Goal: Task Accomplishment & Management: Use online tool/utility

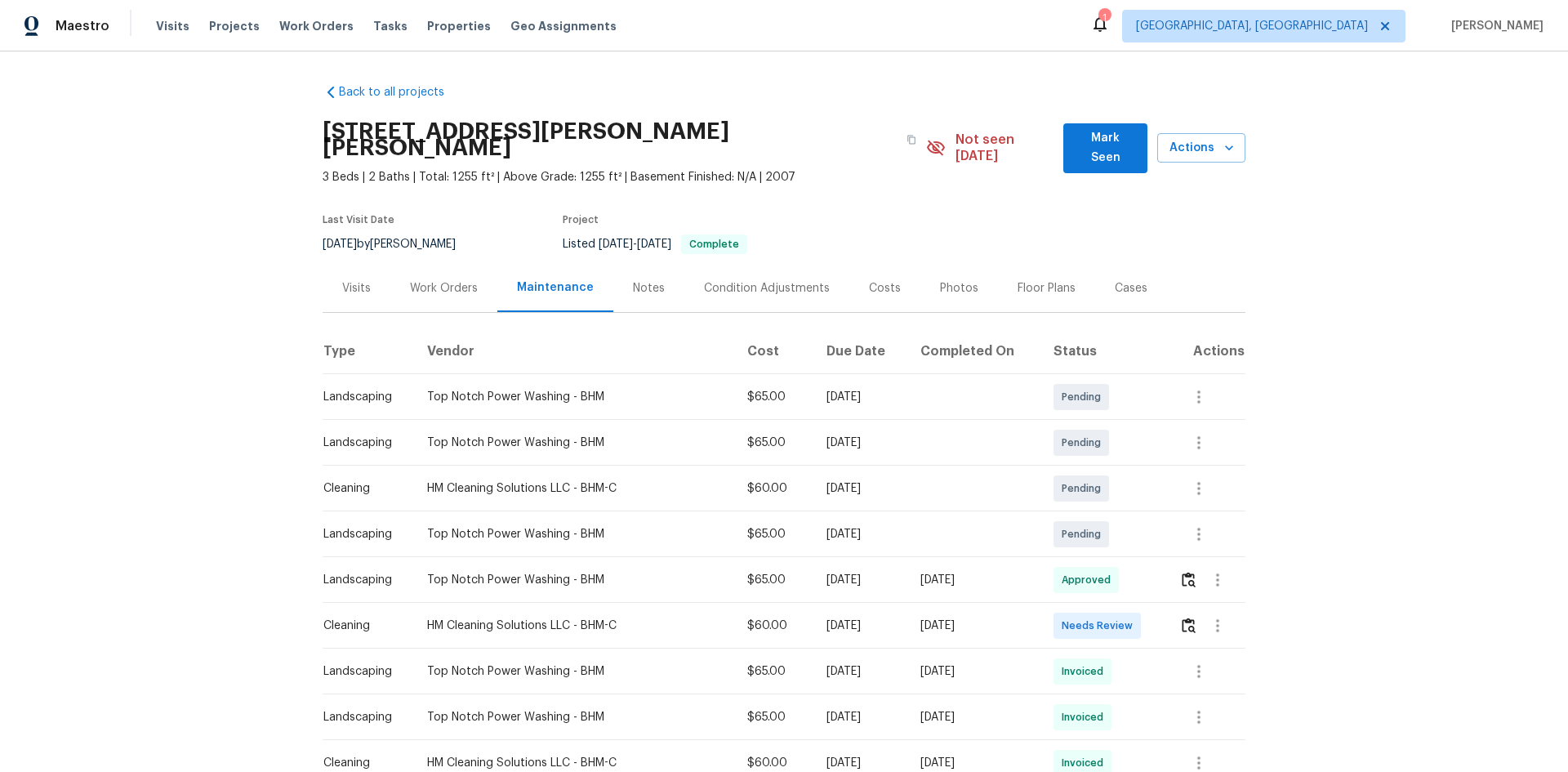
drag, startPoint x: 609, startPoint y: 600, endPoint x: 985, endPoint y: 616, distance: 376.3
click at [921, 516] on tr "Cleaning HM Cleaning Solutions LLC - BHM-C $60.00 Mon, Aug 04 2025 Mon, Aug 11 …" at bounding box center [784, 625] width 923 height 46
click at [1009, 516] on td "[DATE]" at bounding box center [974, 625] width 133 height 46
click at [1114, 516] on button "button" at bounding box center [1188, 626] width 19 height 39
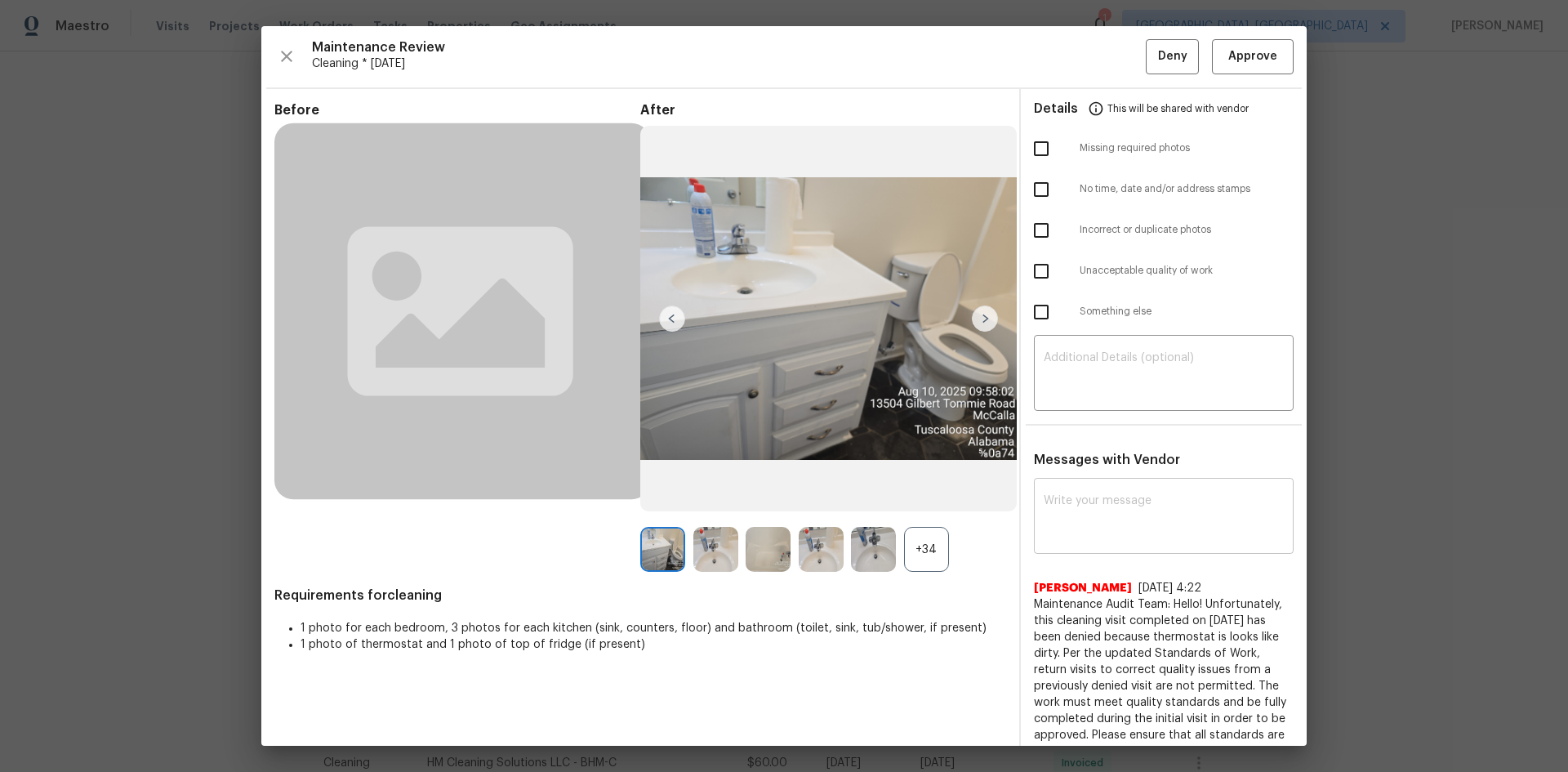
click at [1114, 516] on textarea at bounding box center [1164, 517] width 240 height 46
paste textarea "Maintenance Audit Team: Hello! After further review, the visit(08/11/2025) has …"
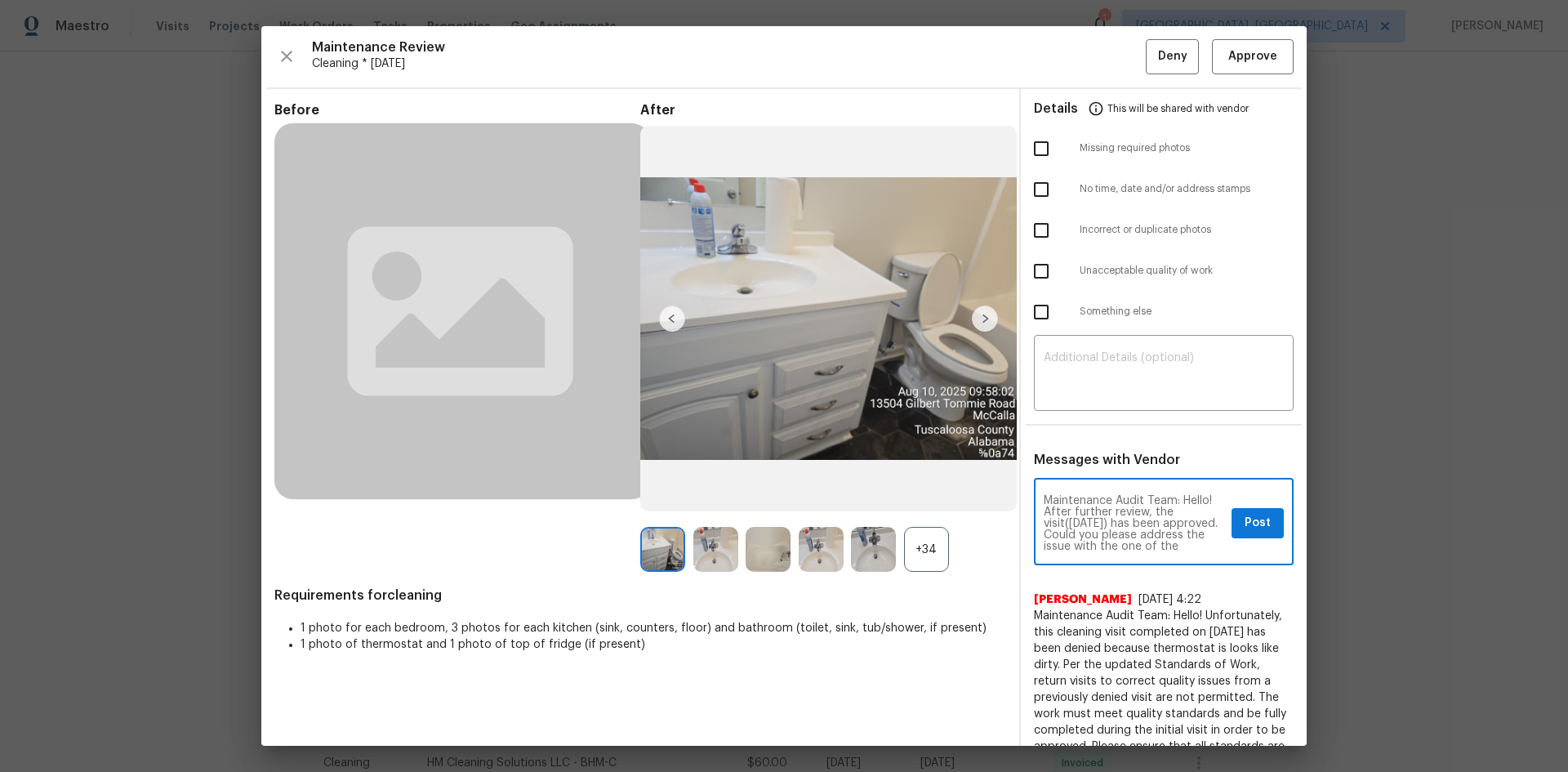
type textarea "Maintenance Audit Team: Hello! After further review, the visit(08/11/2025) has …"
click at [1114, 516] on button "Post" at bounding box center [1258, 524] width 52 height 30
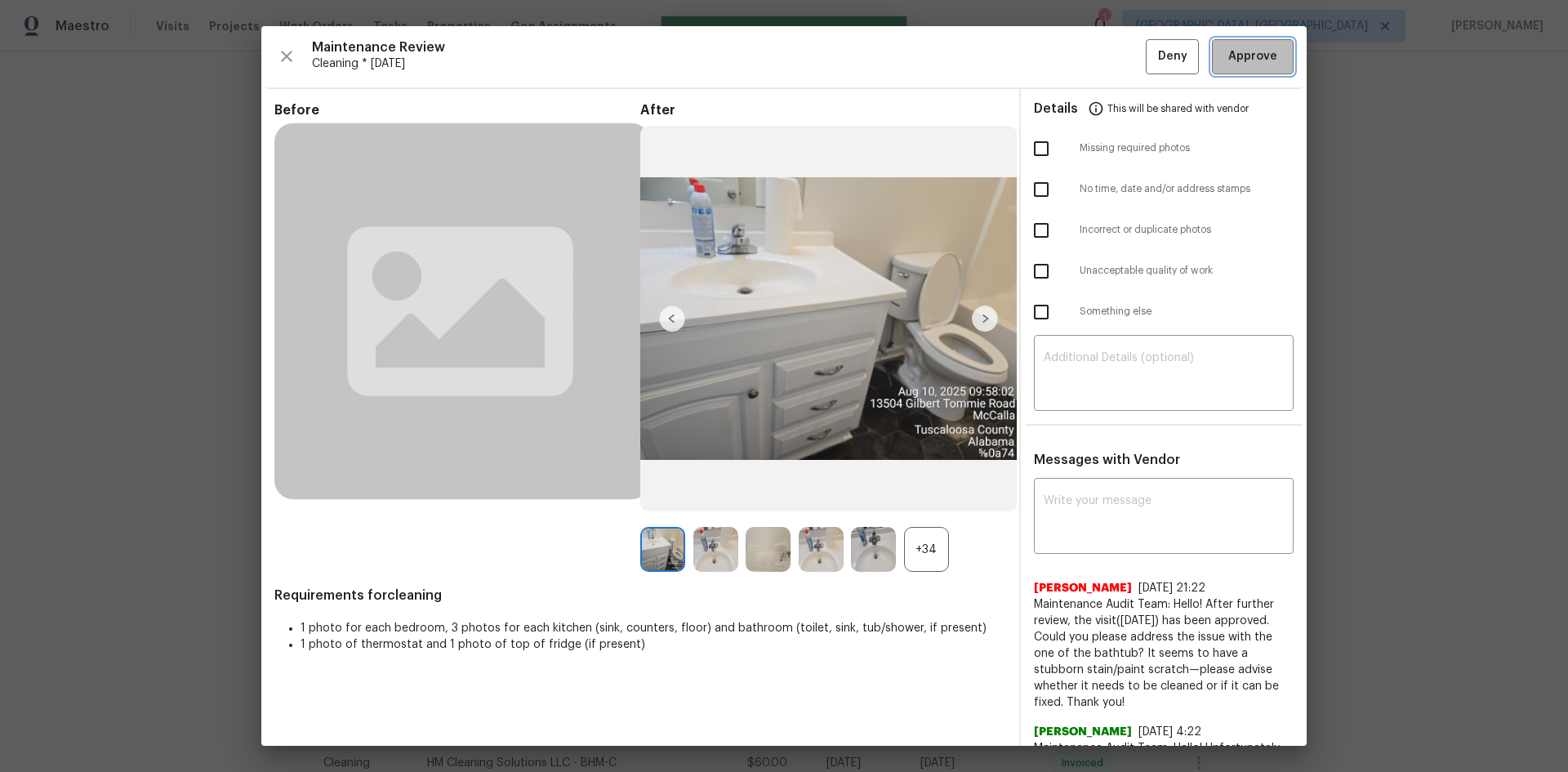
click at [1114, 43] on button "Approve" at bounding box center [1252, 56] width 82 height 35
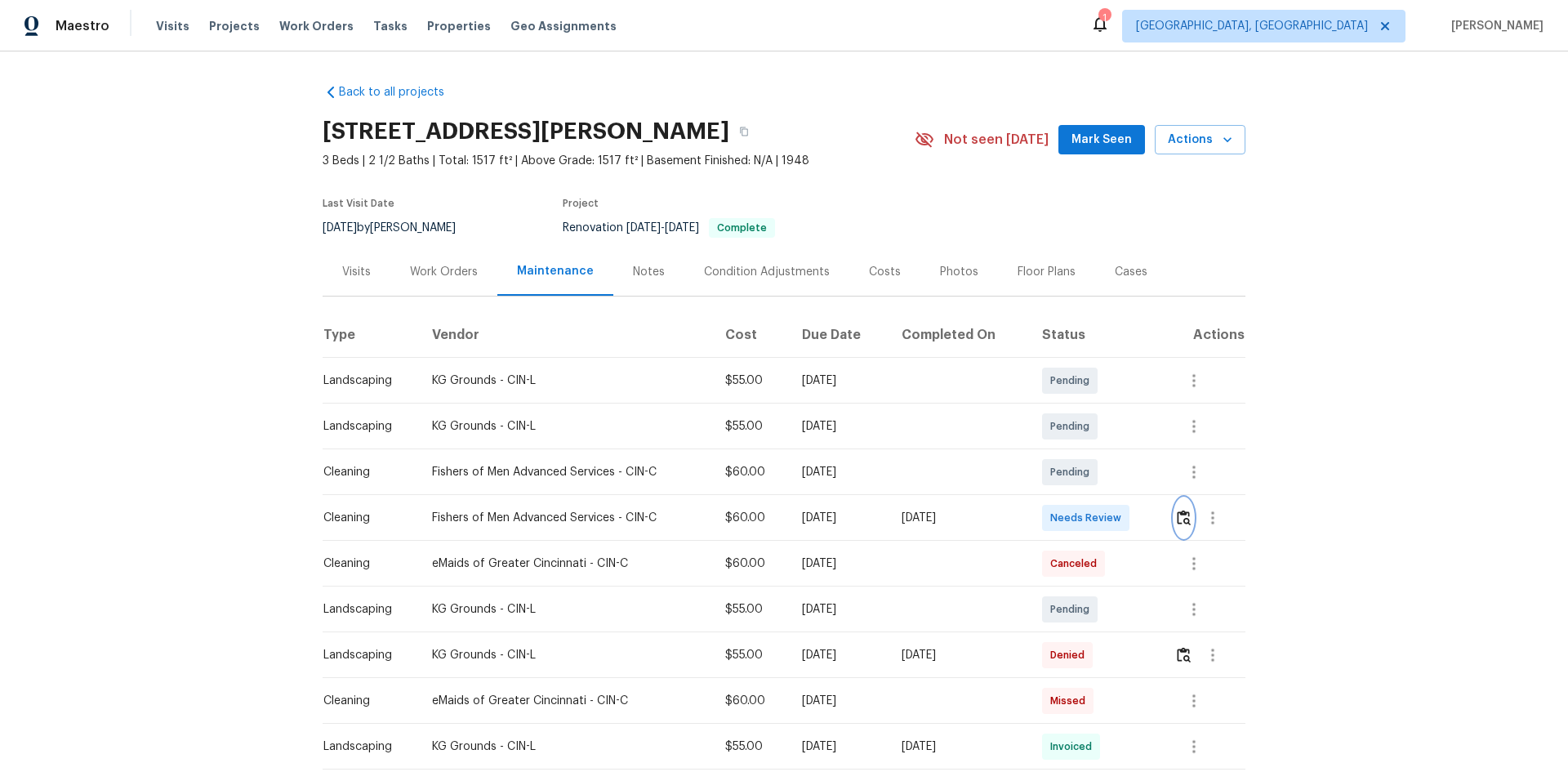
click at [1114, 514] on button "button" at bounding box center [1183, 518] width 19 height 39
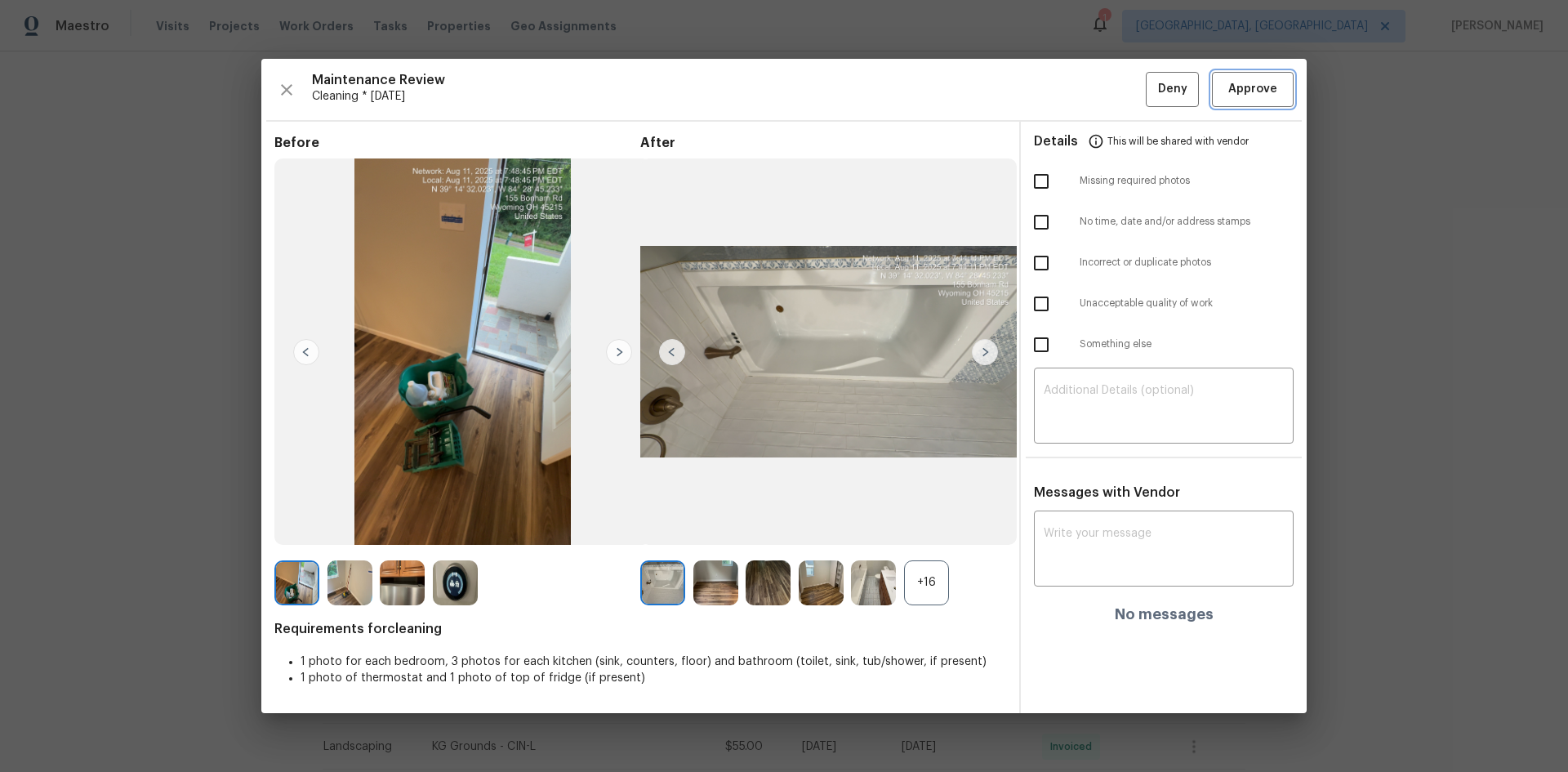
click at [1114, 85] on span "Approve" at bounding box center [1252, 89] width 49 height 21
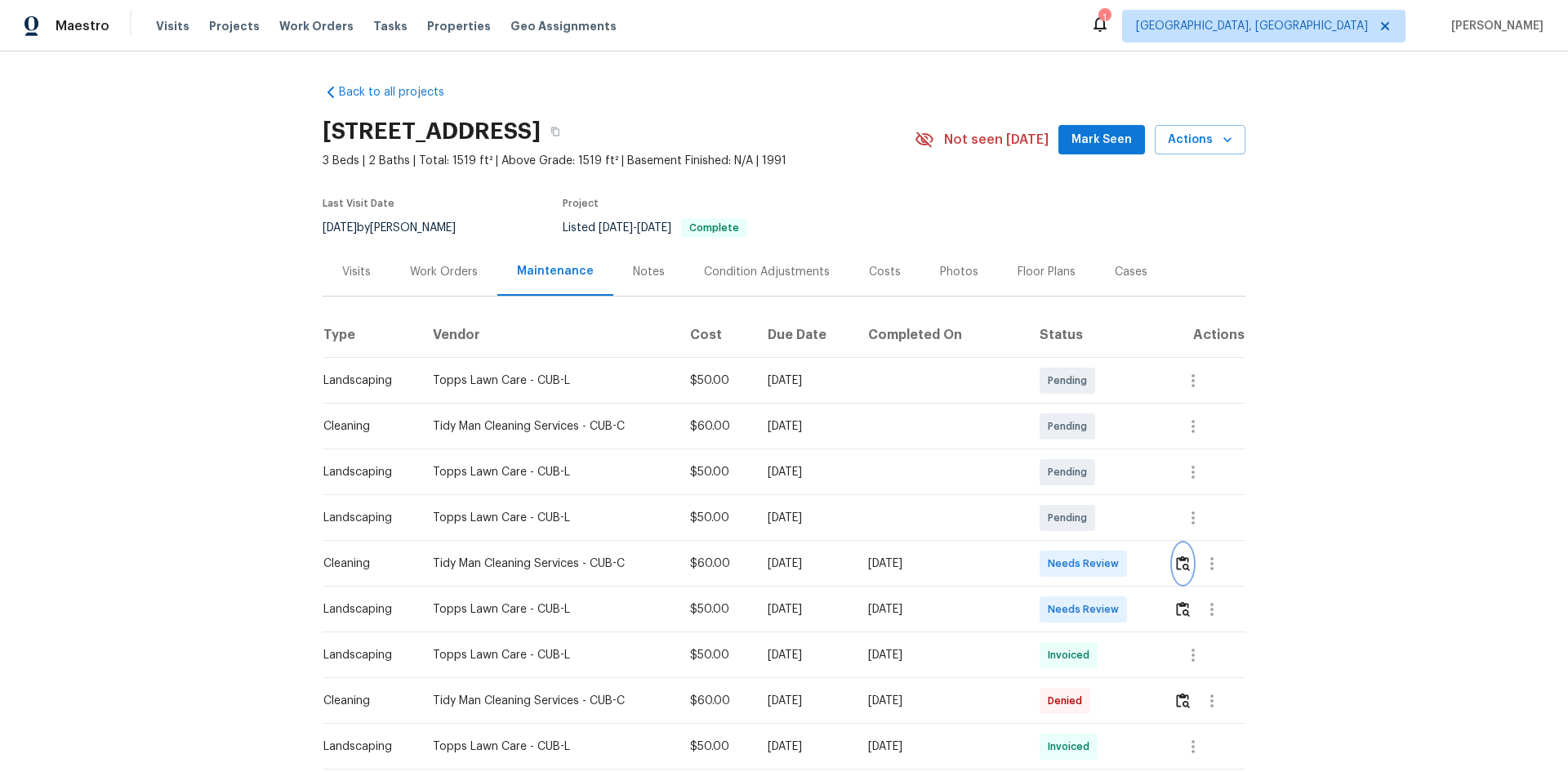
click at [844, 493] on img "button" at bounding box center [1182, 562] width 13 height 15
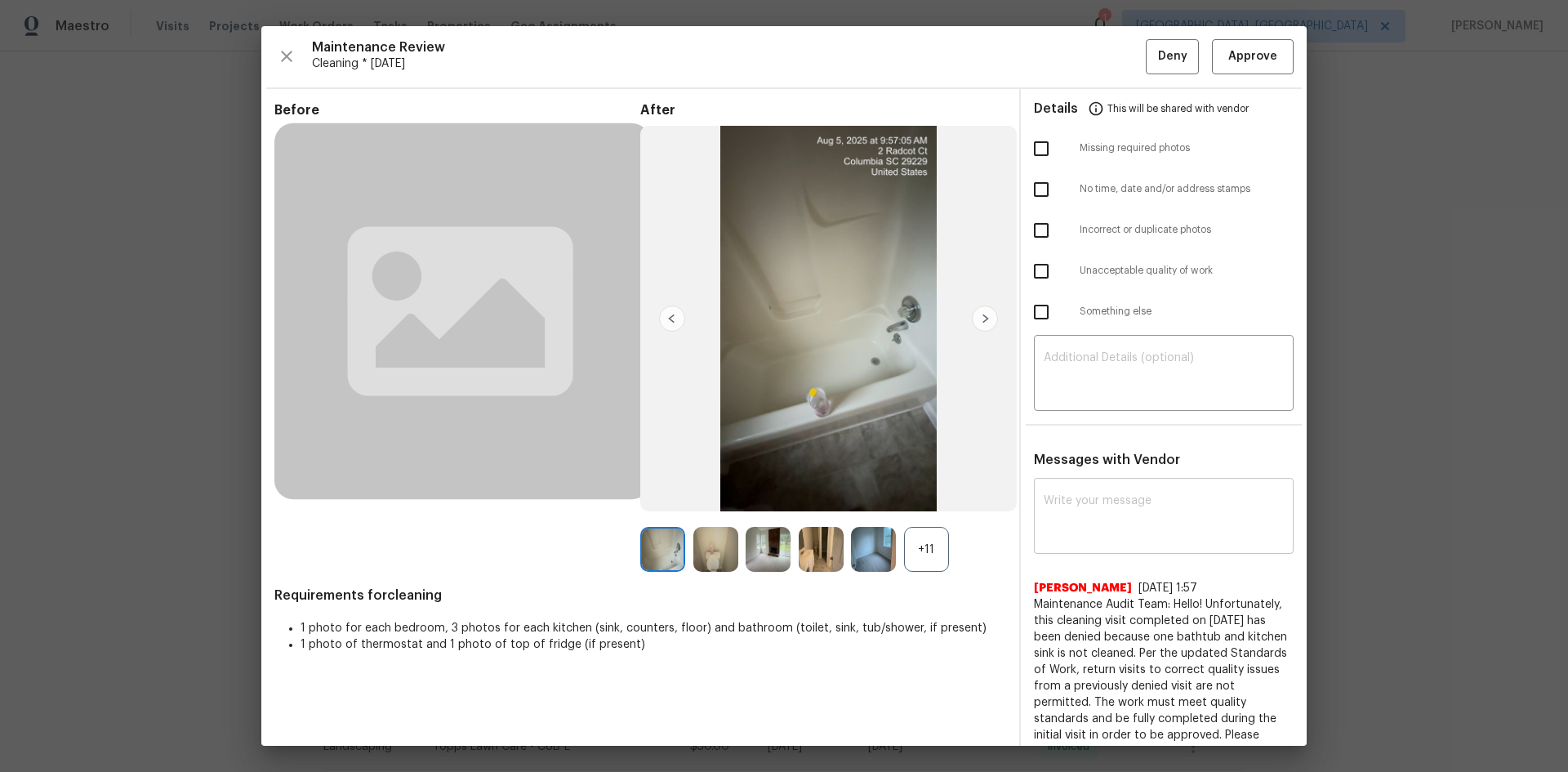
click at [844, 493] on textarea at bounding box center [1164, 517] width 240 height 46
paste textarea "Maintenance Audit Team: Hello! After further review, the visit (11/08/2025) has…"
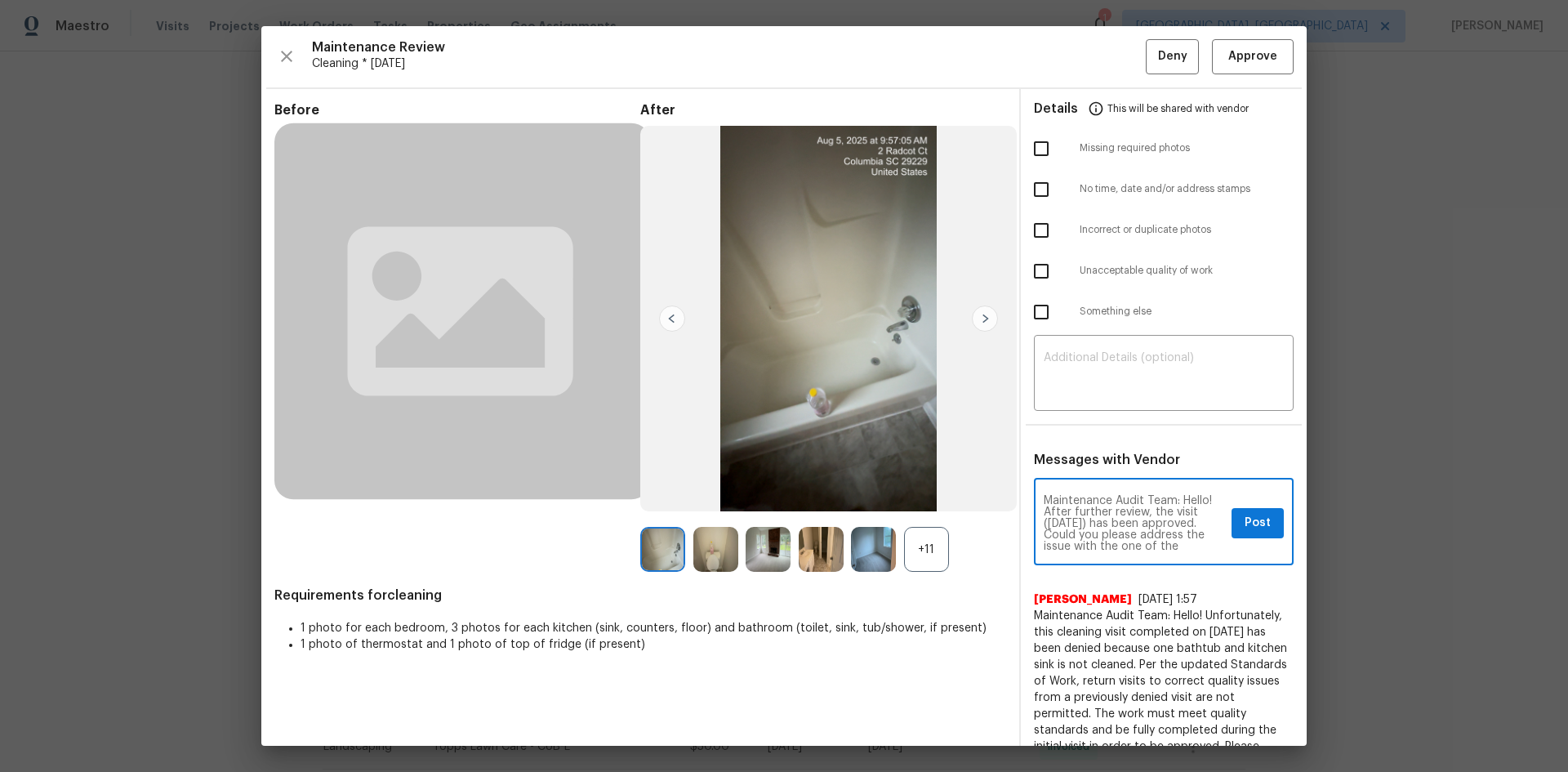
click at [844, 493] on textarea "Maintenance Audit Team: Hello! After further review, the visit (11/08/2025) has…" at bounding box center [1134, 524] width 181 height 57
type textarea "Maintenance Audit Team: Hello! After further review, the visit (11/08/2025) has…"
click at [844, 493] on button "Post" at bounding box center [1258, 524] width 52 height 30
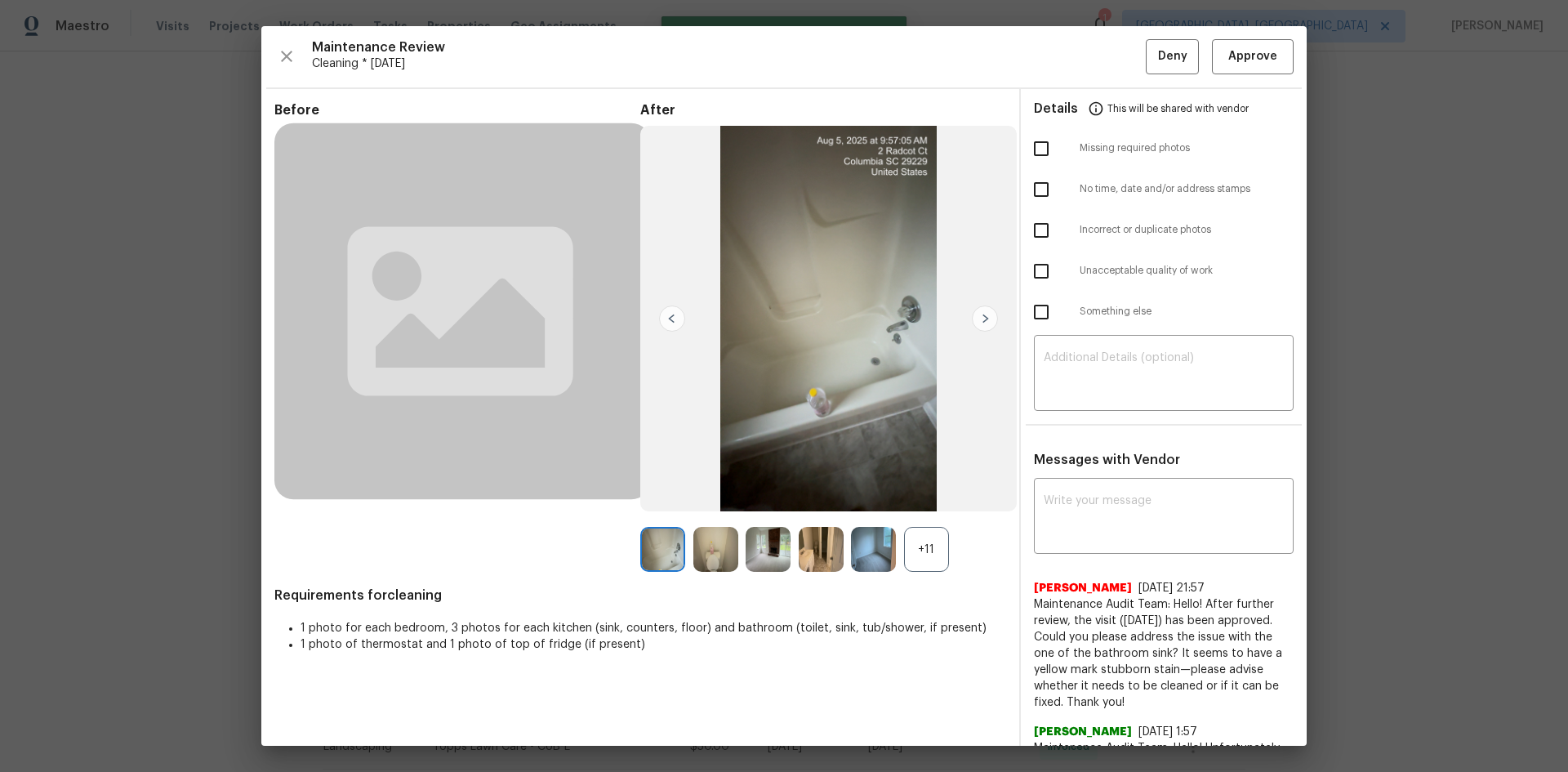
scroll to position [0, 0]
click at [844, 48] on span "Approve" at bounding box center [1252, 56] width 49 height 21
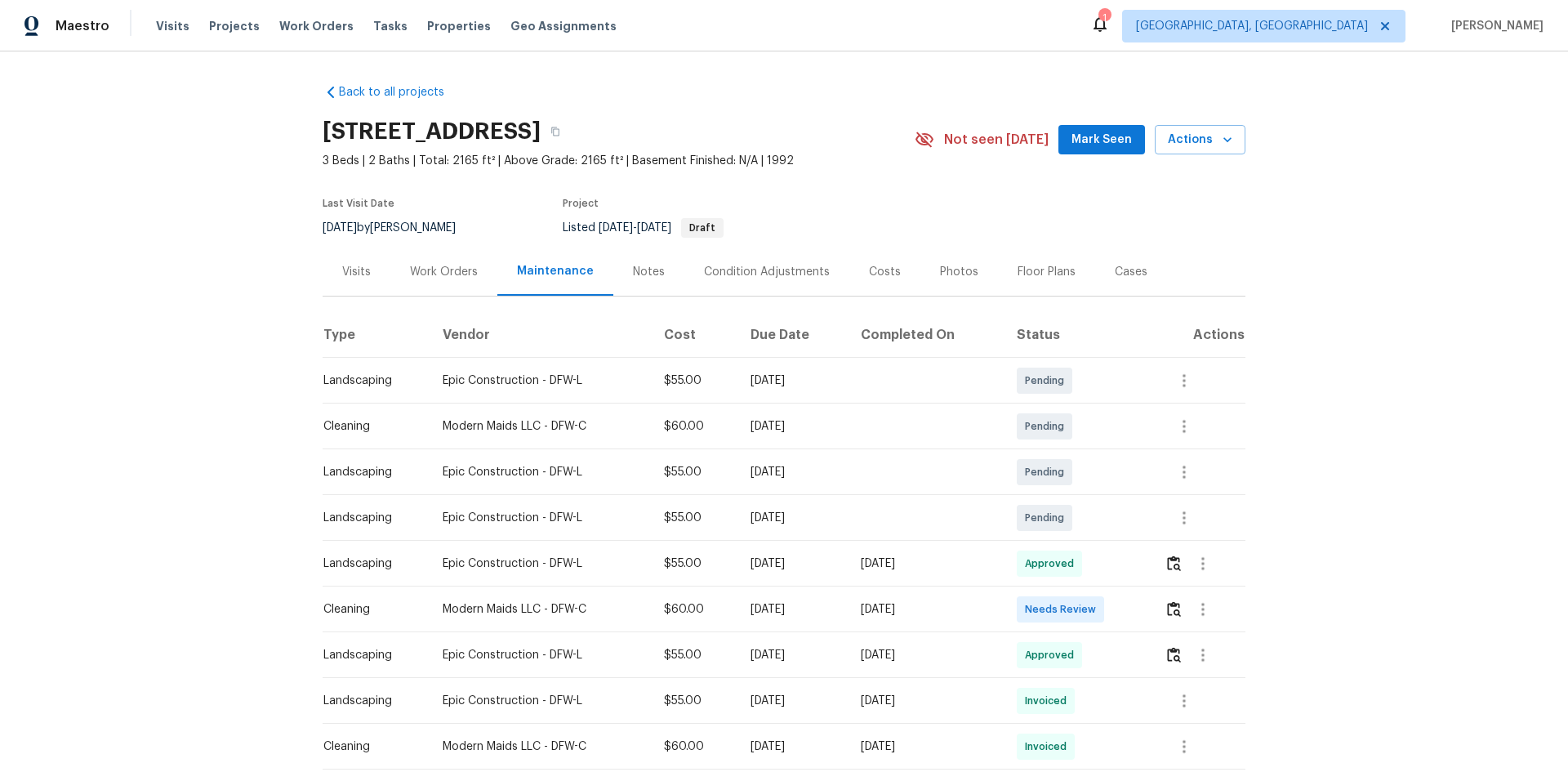
click at [1114, 516] on td at bounding box center [1198, 609] width 94 height 46
click at [1114, 516] on img "button" at bounding box center [1174, 608] width 13 height 15
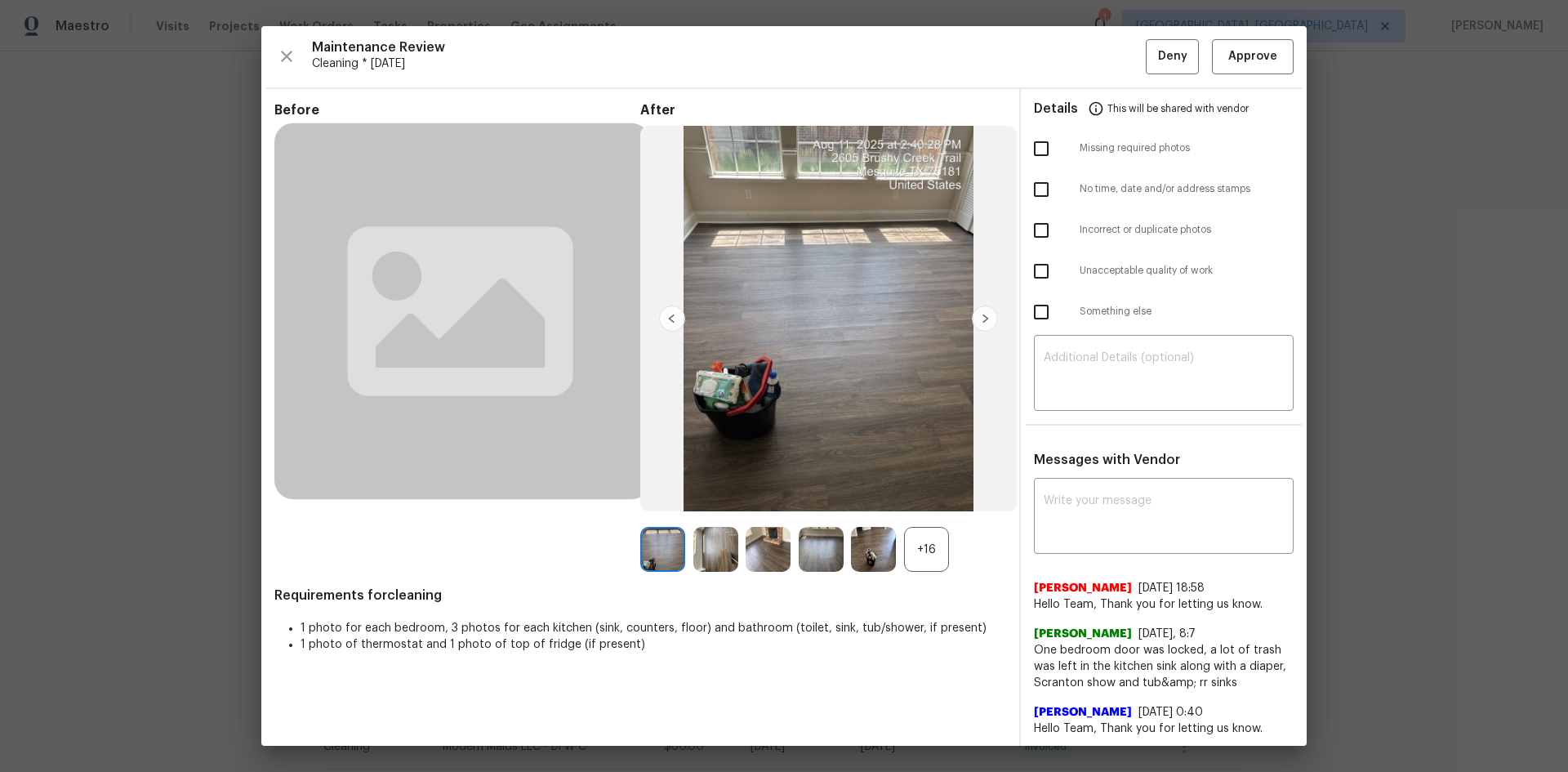
click at [1037, 157] on input "checkbox" at bounding box center [1041, 149] width 34 height 34
checkbox input "true"
click at [1114, 363] on textarea at bounding box center [1164, 375] width 240 height 46
paste textarea "Maintenance Audit Team: Hello! Unfortunately, this cleaning visit completed on …"
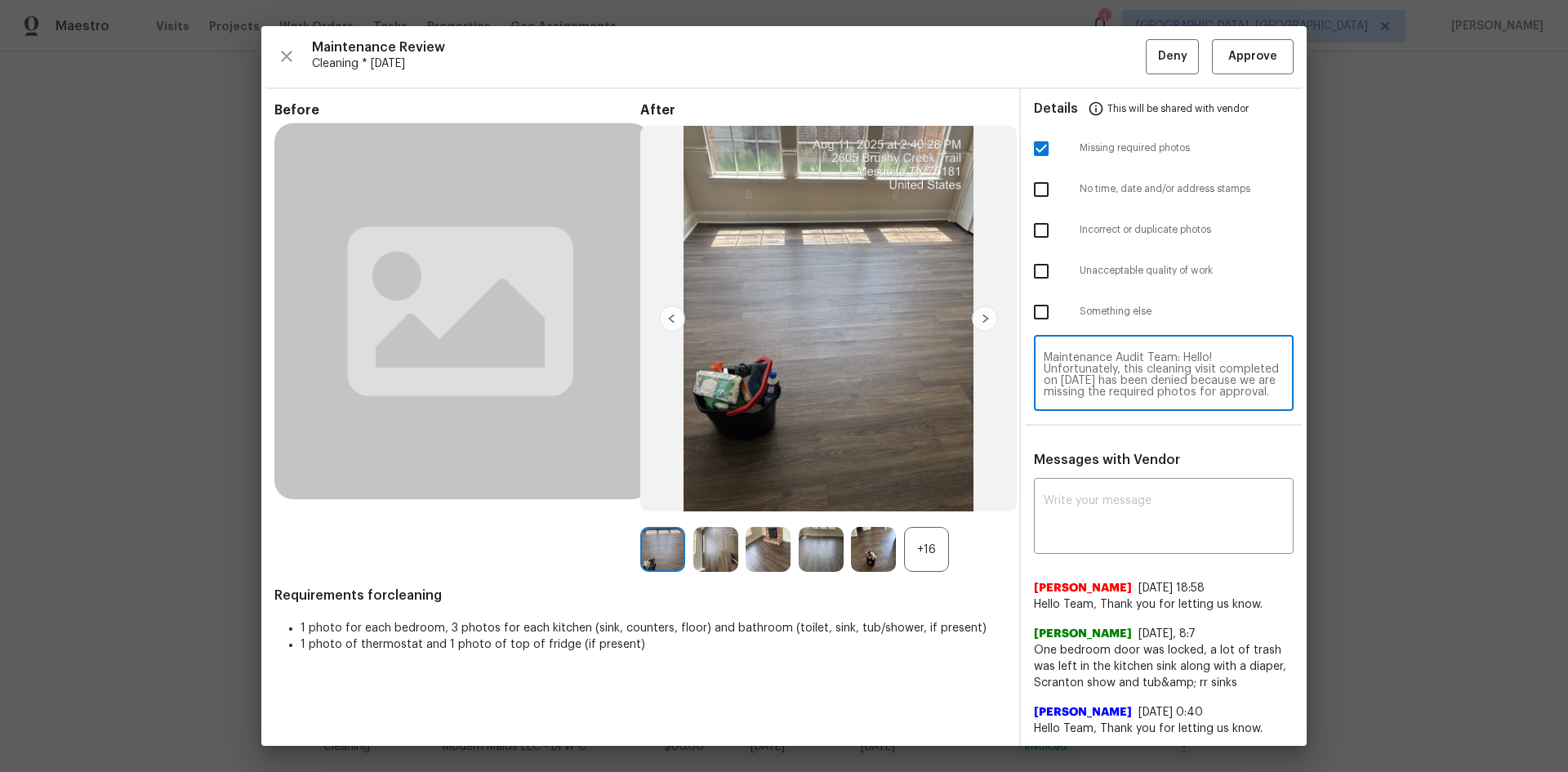
click at [1114, 366] on textarea "Maintenance Audit Team: Hello! Unfortunately, this cleaning visit completed on …" at bounding box center [1164, 375] width 240 height 46
type textarea "Maintenance Audit Team: Hello! Unfortunately, this cleaning visit completed on …"
click at [1114, 516] on textarea at bounding box center [1164, 517] width 240 height 46
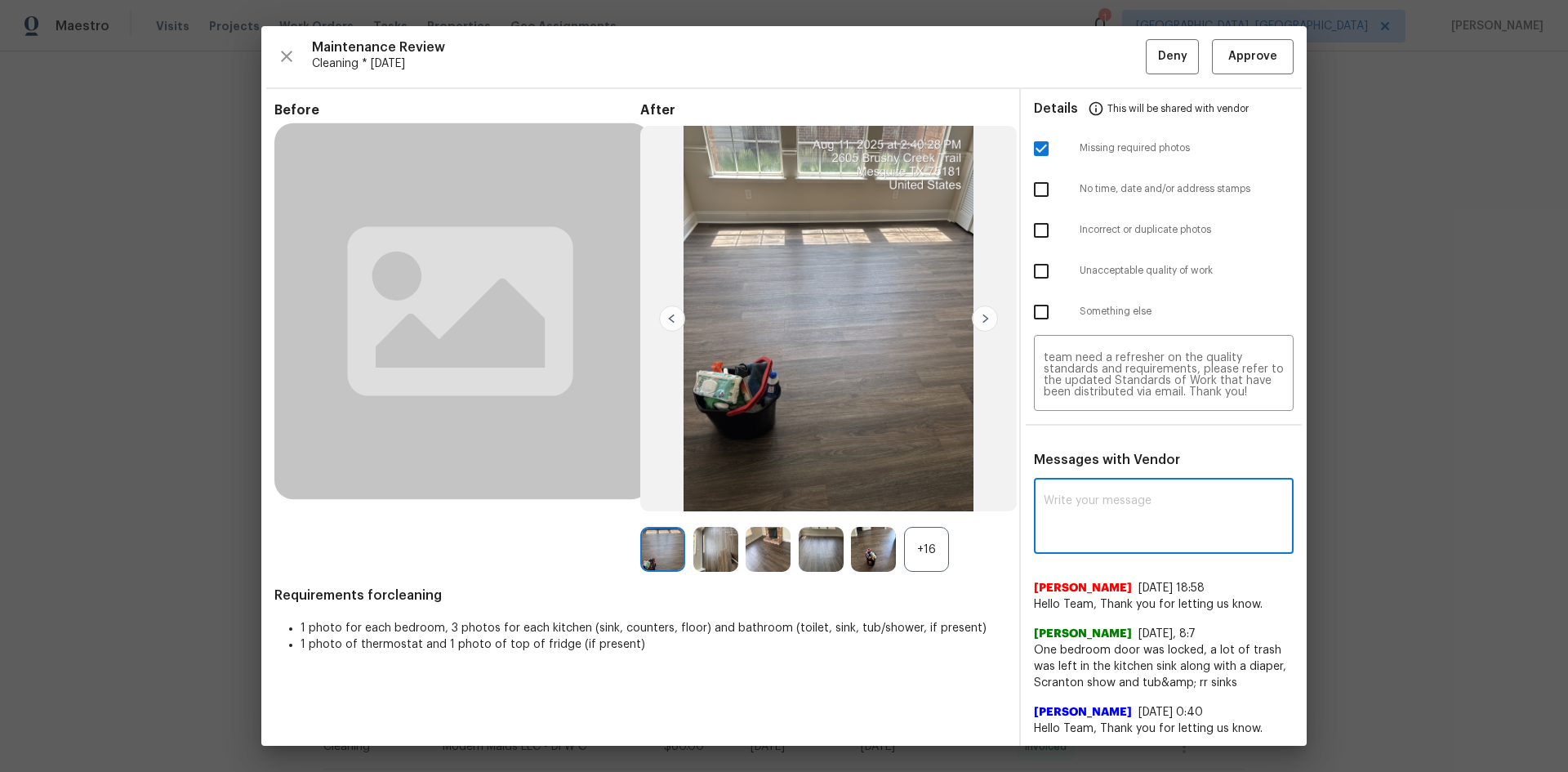
paste textarea "Maintenance Audit Team: Hello! Unfortunately, this cleaning visit completed on …"
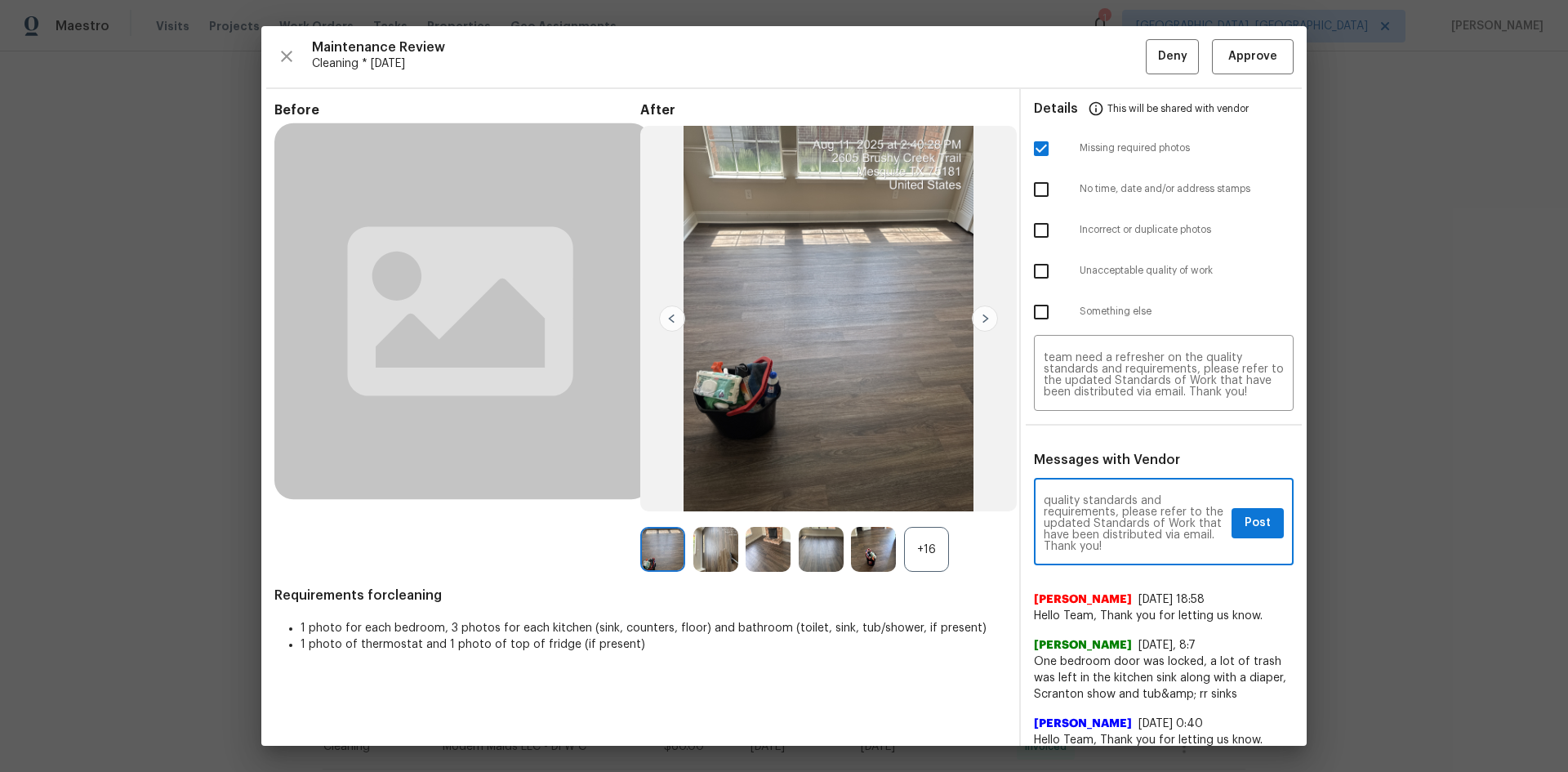
scroll to position [0, 0]
type textarea "Maintenance Audit Team: Hello! Unfortunately, this cleaning visit completed on …"
click at [1114, 516] on button "Post" at bounding box center [1258, 524] width 52 height 30
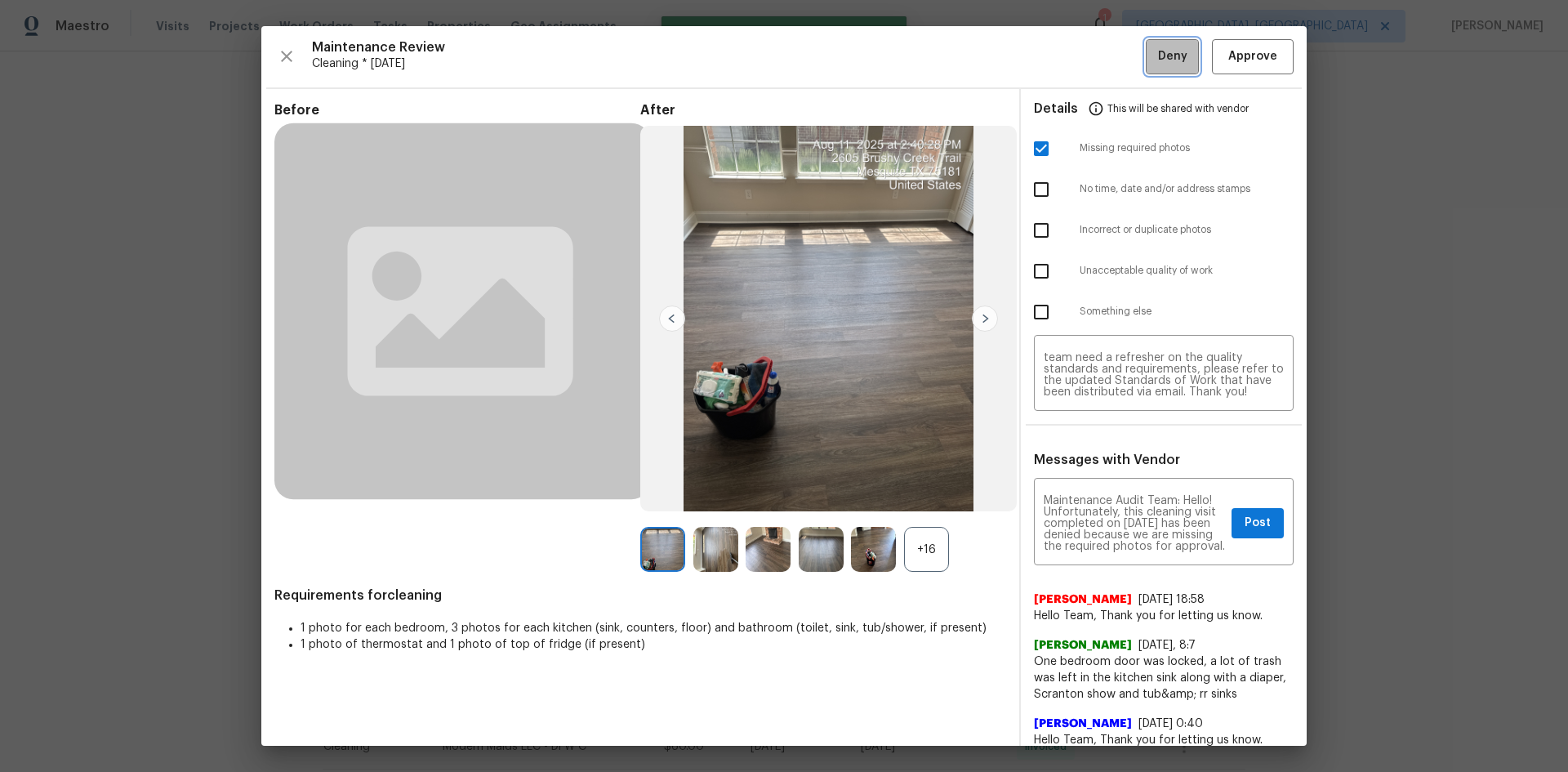
click at [1114, 65] on span "Deny" at bounding box center [1173, 56] width 30 height 21
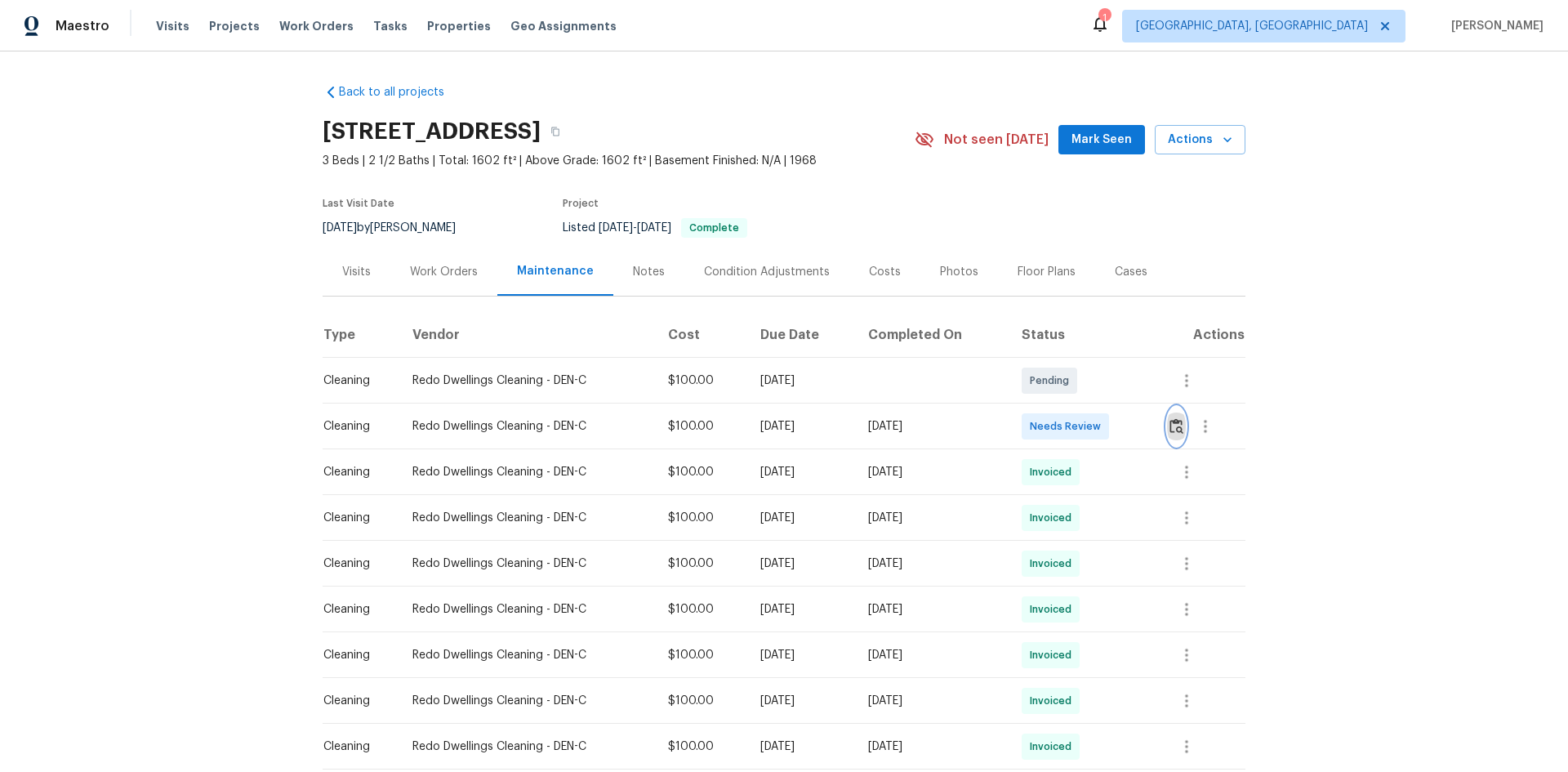
click at [1114, 420] on img "button" at bounding box center [1175, 425] width 13 height 15
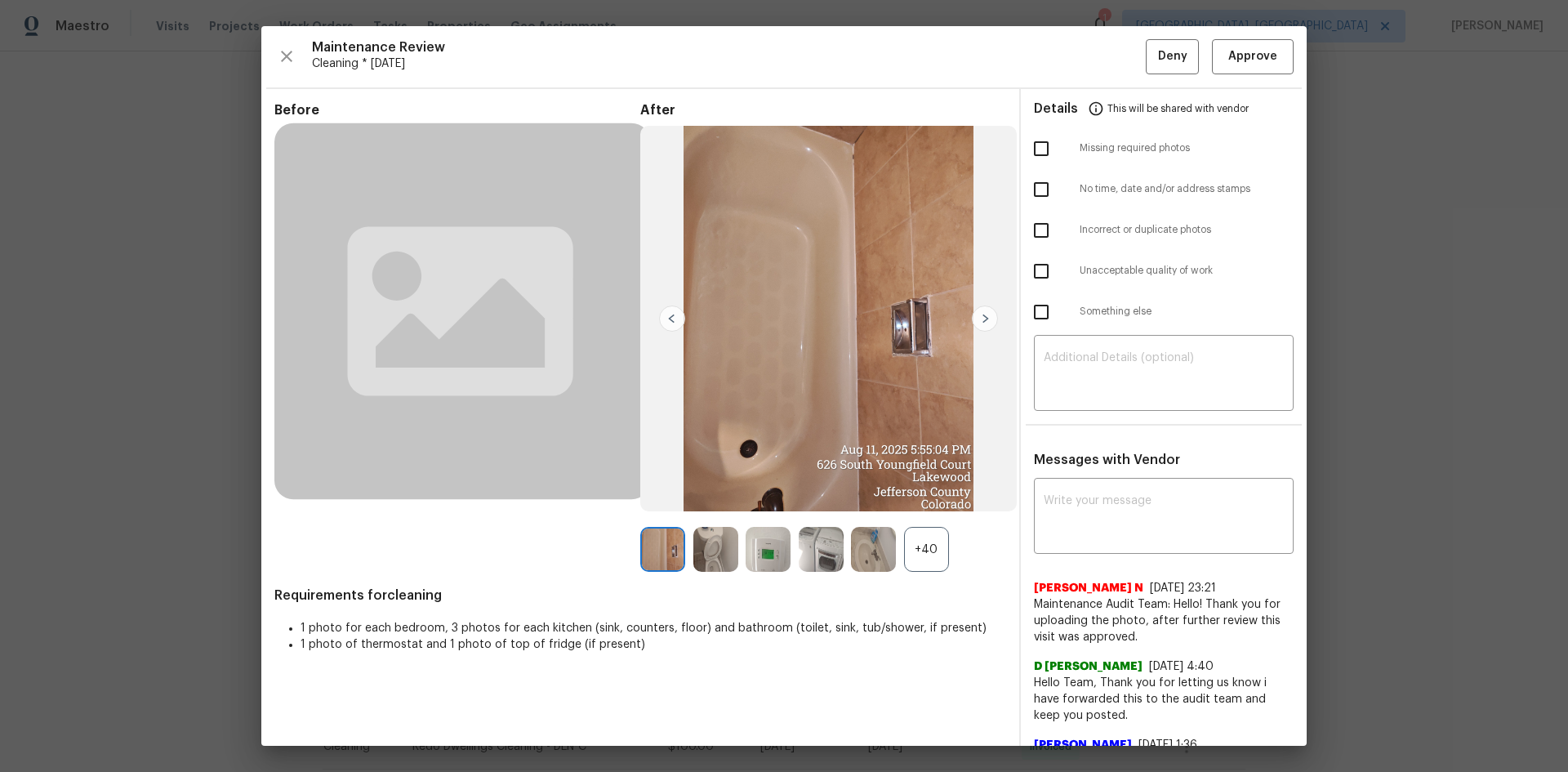
click at [1033, 155] on input "checkbox" at bounding box center [1041, 149] width 34 height 34
checkbox input "false"
click at [1039, 270] on input "checkbox" at bounding box center [1041, 271] width 34 height 34
checkbox input "true"
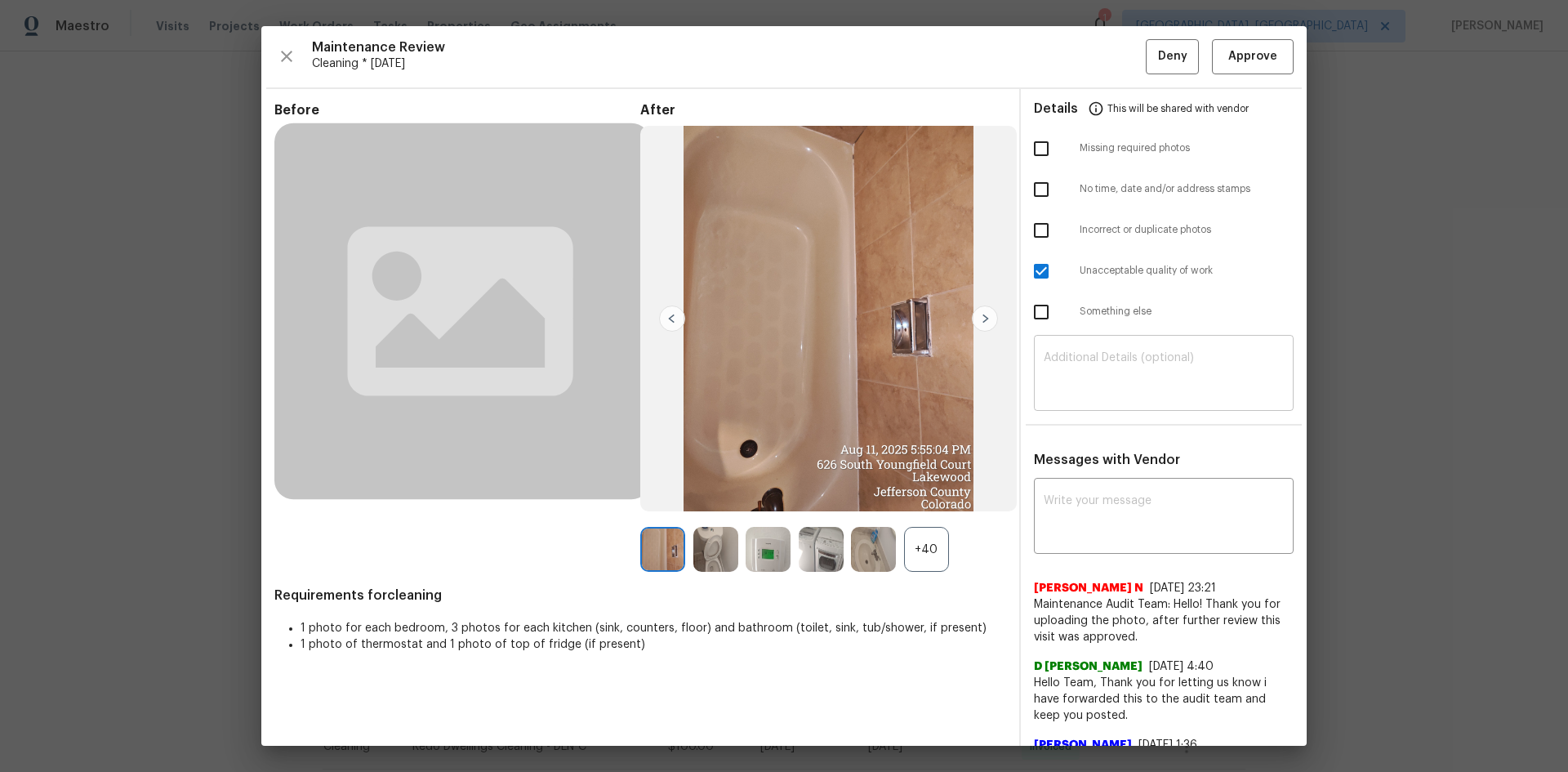
click at [1114, 385] on textarea at bounding box center [1164, 375] width 240 height 46
paste textarea "Maintenance Audit Team: Hello! Unfortunately, this cleaning visit completed on …"
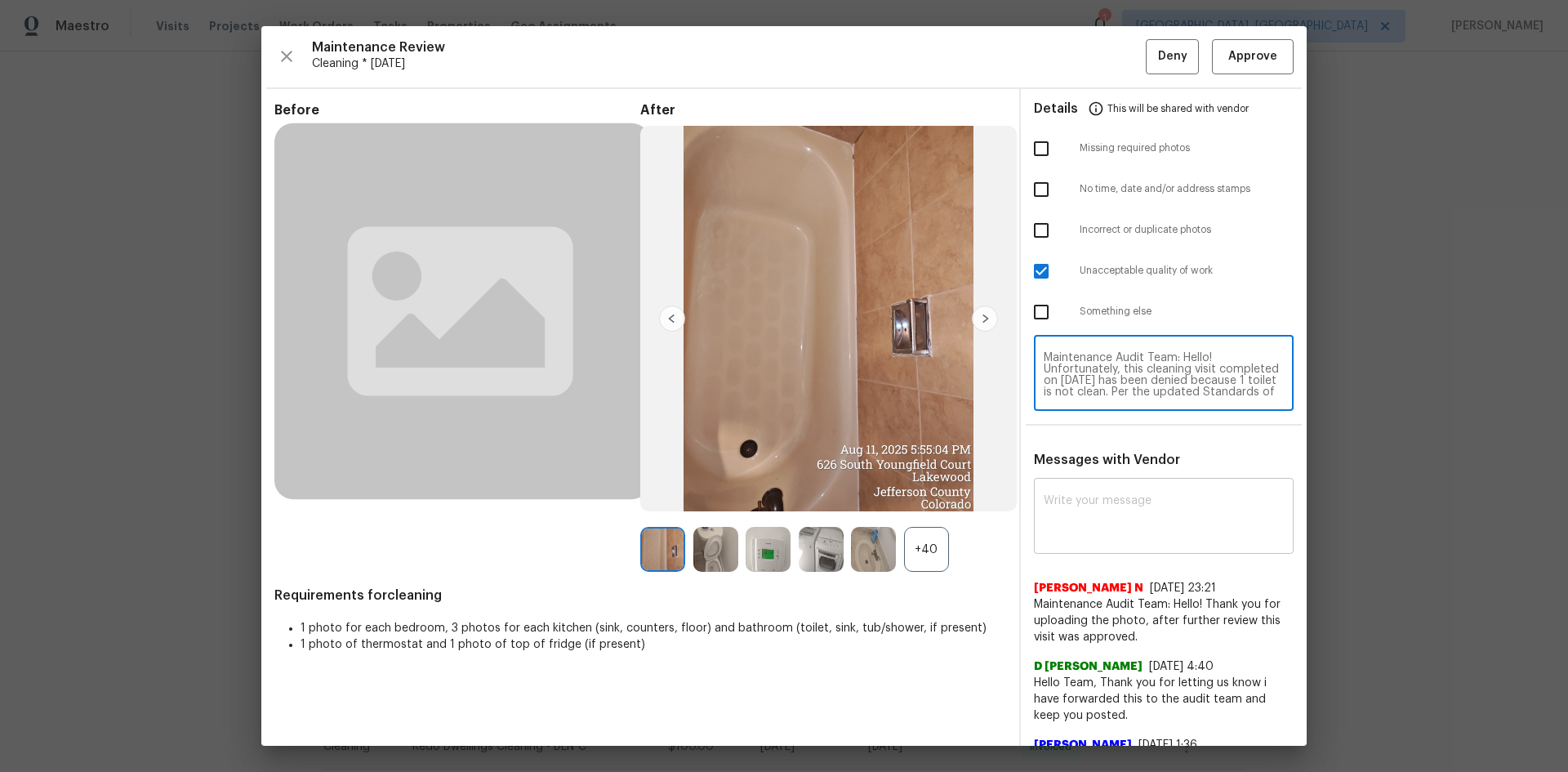
type textarea "Maintenance Audit Team: Hello! Unfortunately, this cleaning visit completed on …"
click at [1114, 489] on div "x ​" at bounding box center [1164, 517] width 260 height 72
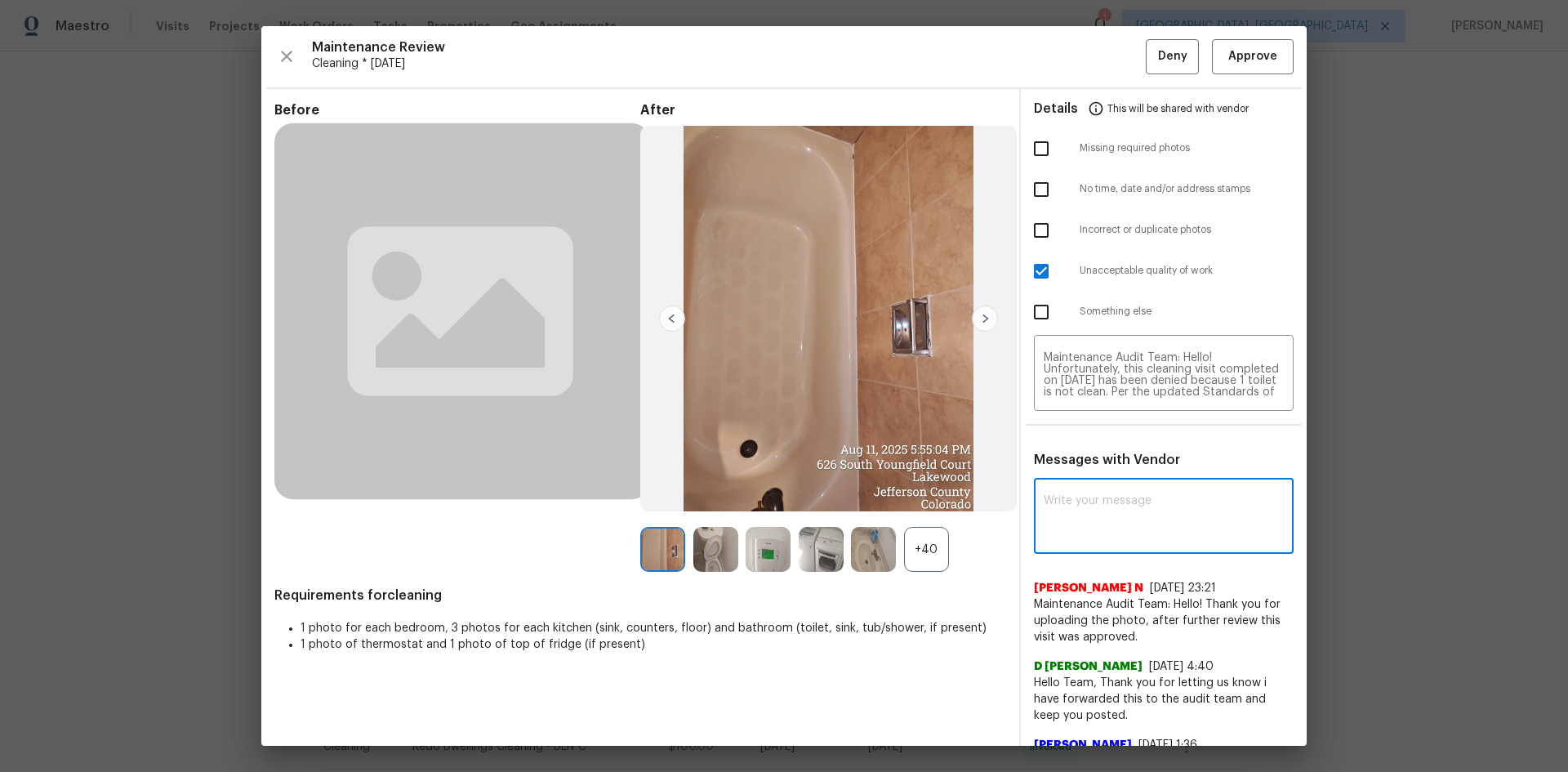
paste textarea "Maintenance Audit Team: Hello! Unfortunately, this cleaning visit completed on …"
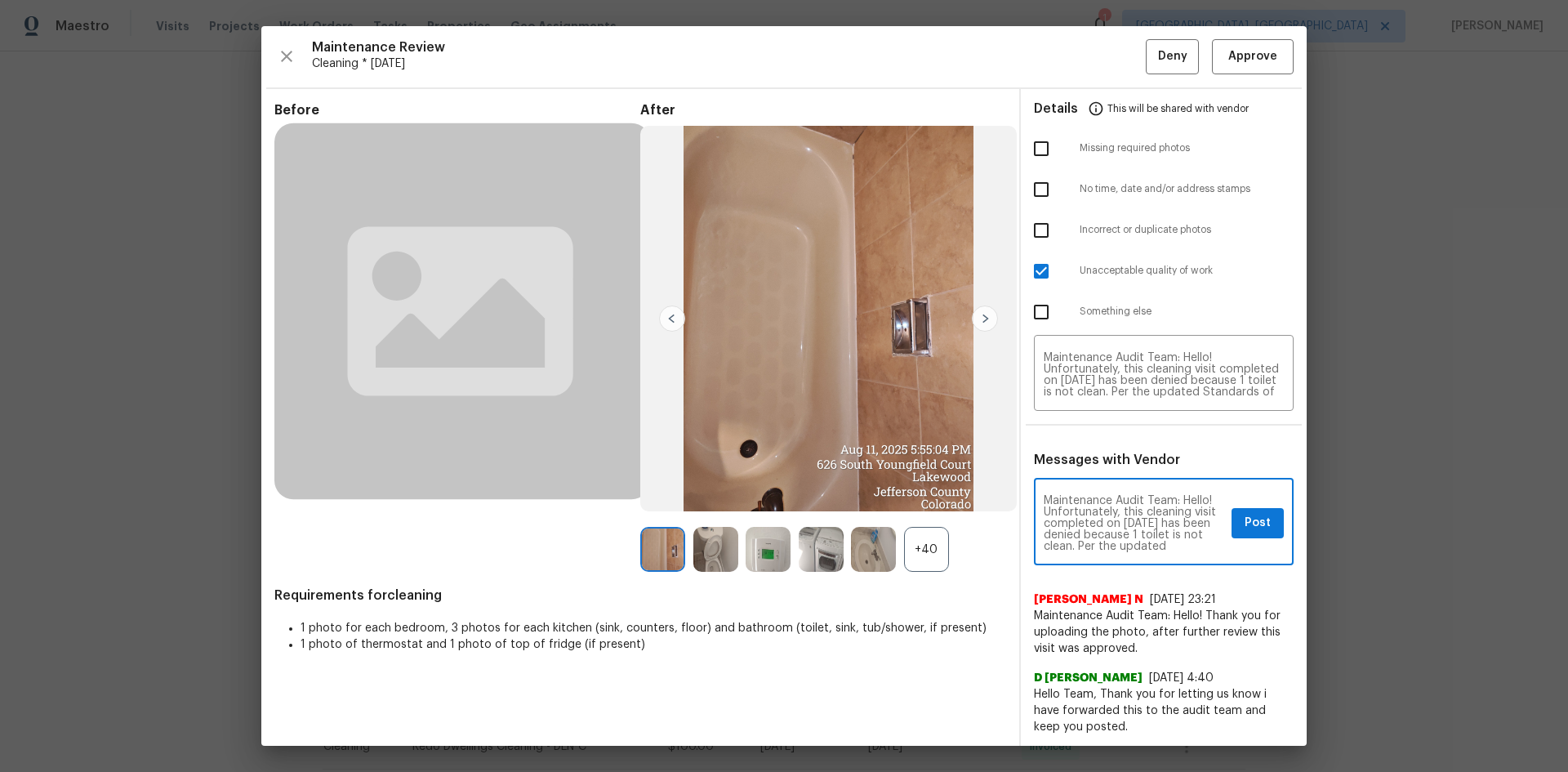
scroll to position [206, 0]
type textarea "Maintenance Audit Team: Hello! Unfortunately, this cleaning visit completed on …"
click at [1114, 516] on span "Post" at bounding box center [1257, 523] width 26 height 21
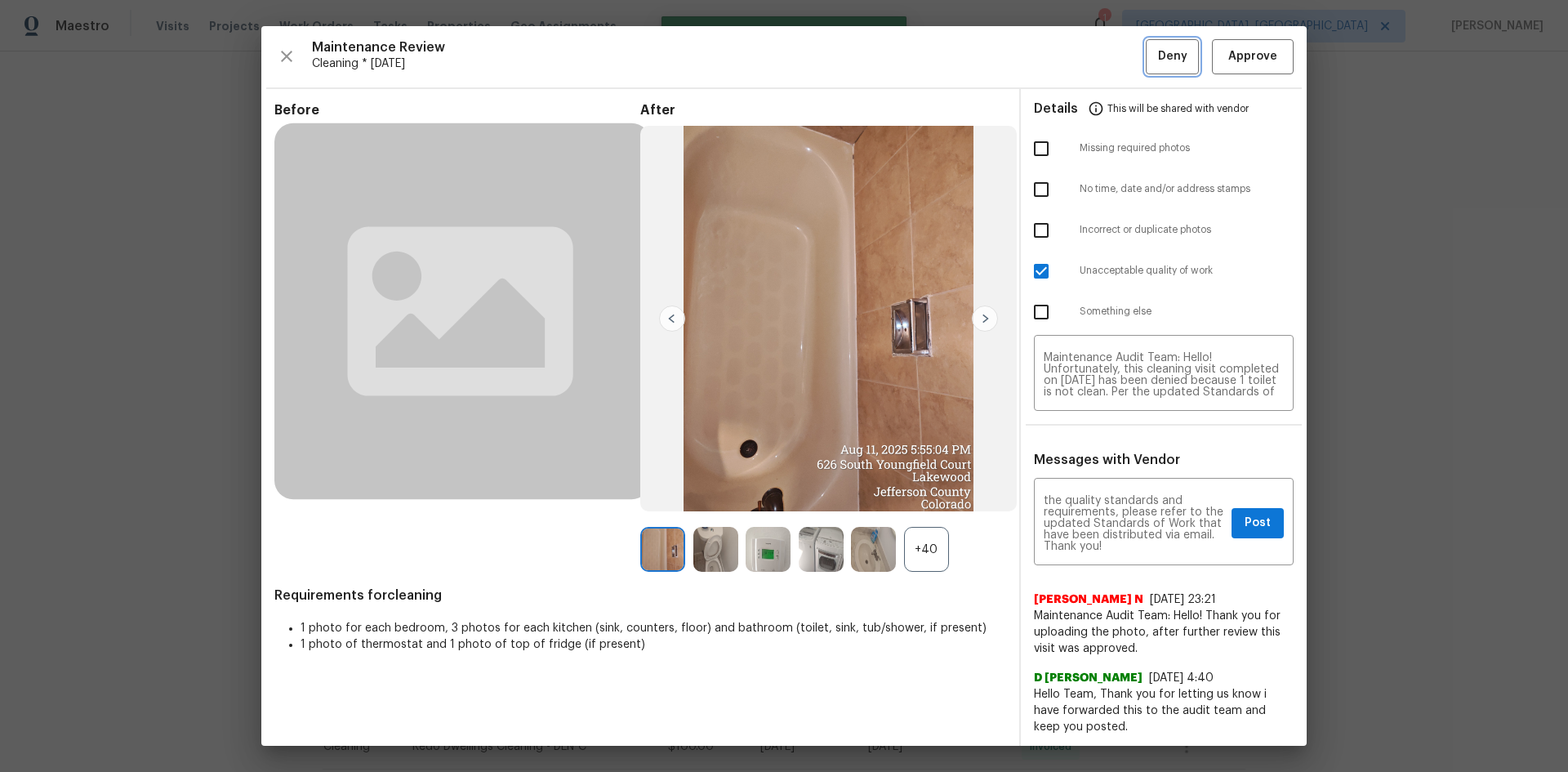
click at [1114, 58] on span "Deny" at bounding box center [1173, 56] width 30 height 21
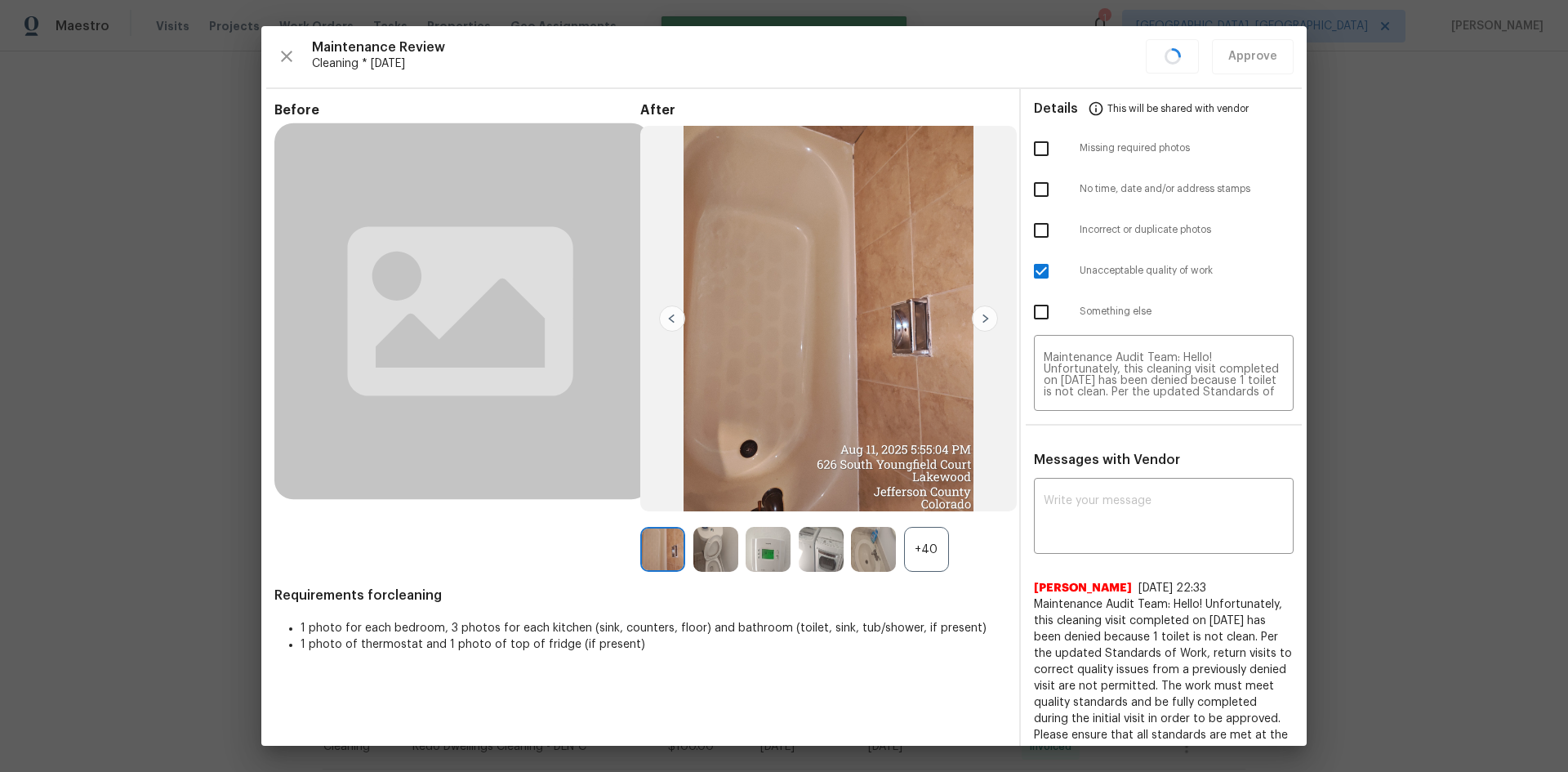
scroll to position [0, 0]
